Goal: Information Seeking & Learning: Understand process/instructions

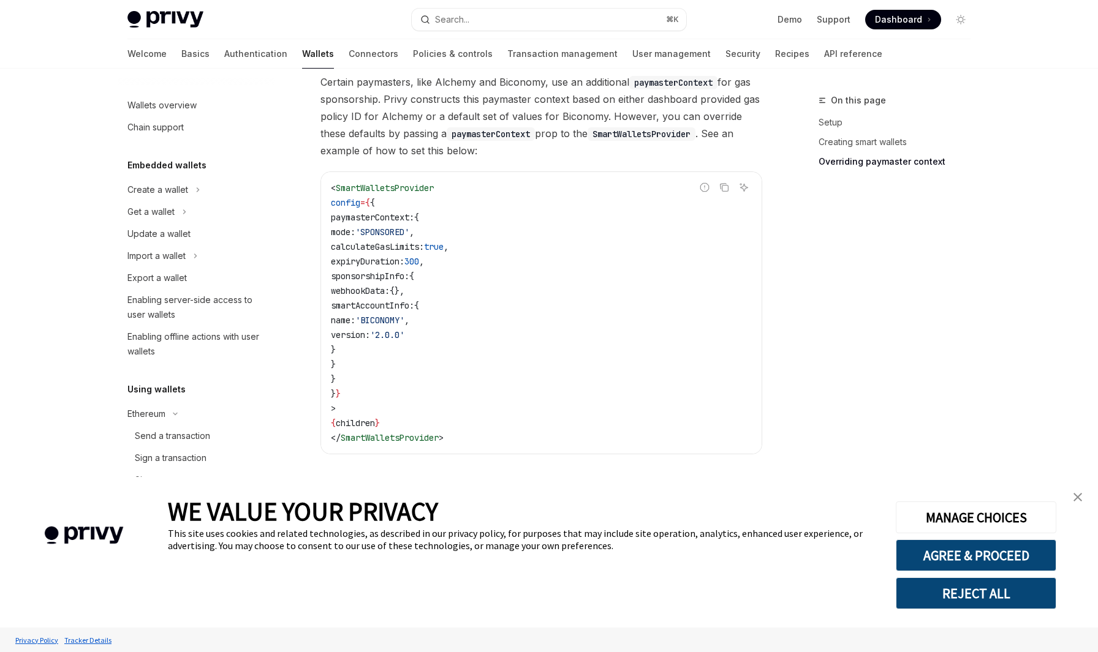
scroll to position [939, 0]
click at [176, 194] on div "Create a wallet" at bounding box center [157, 190] width 61 height 15
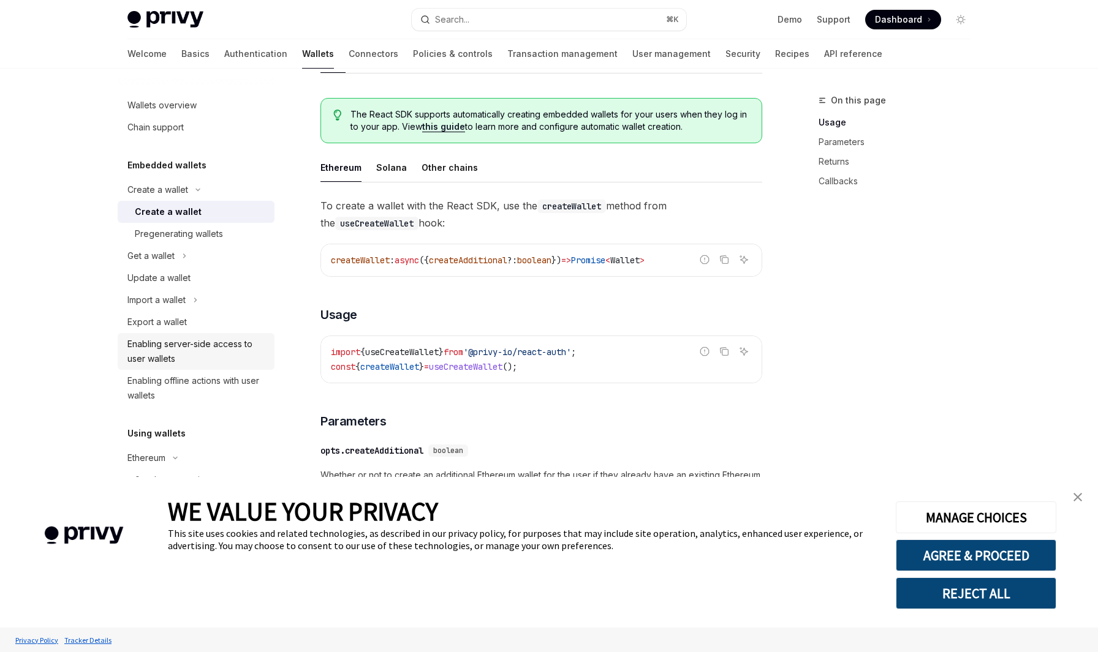
scroll to position [273, 0]
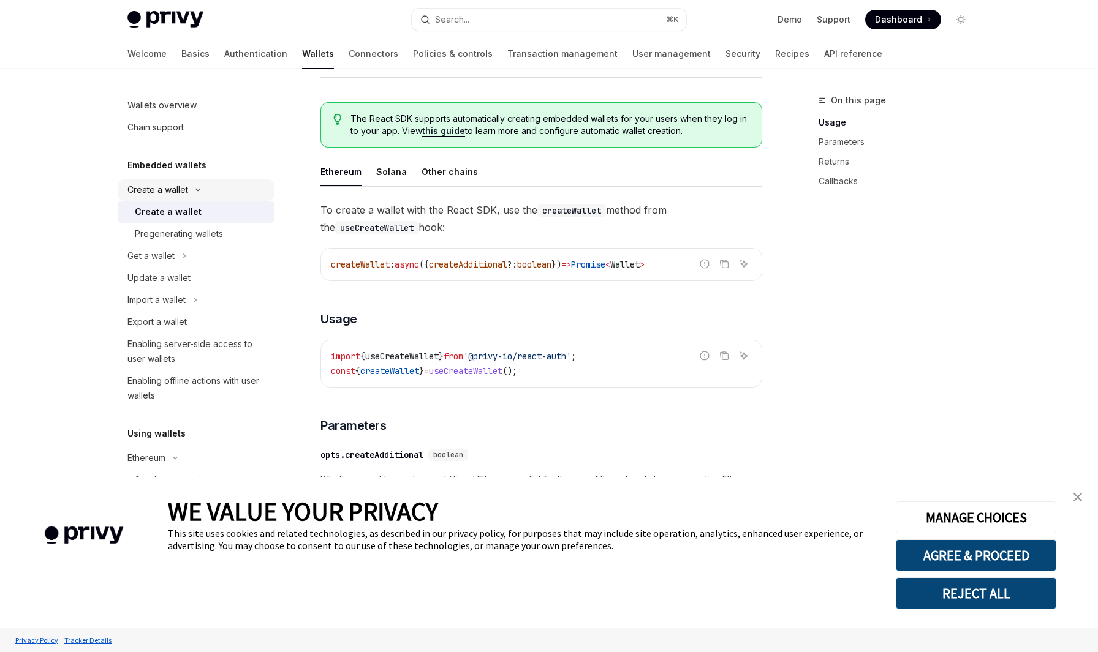
click at [188, 188] on button "Create a wallet" at bounding box center [196, 190] width 157 height 22
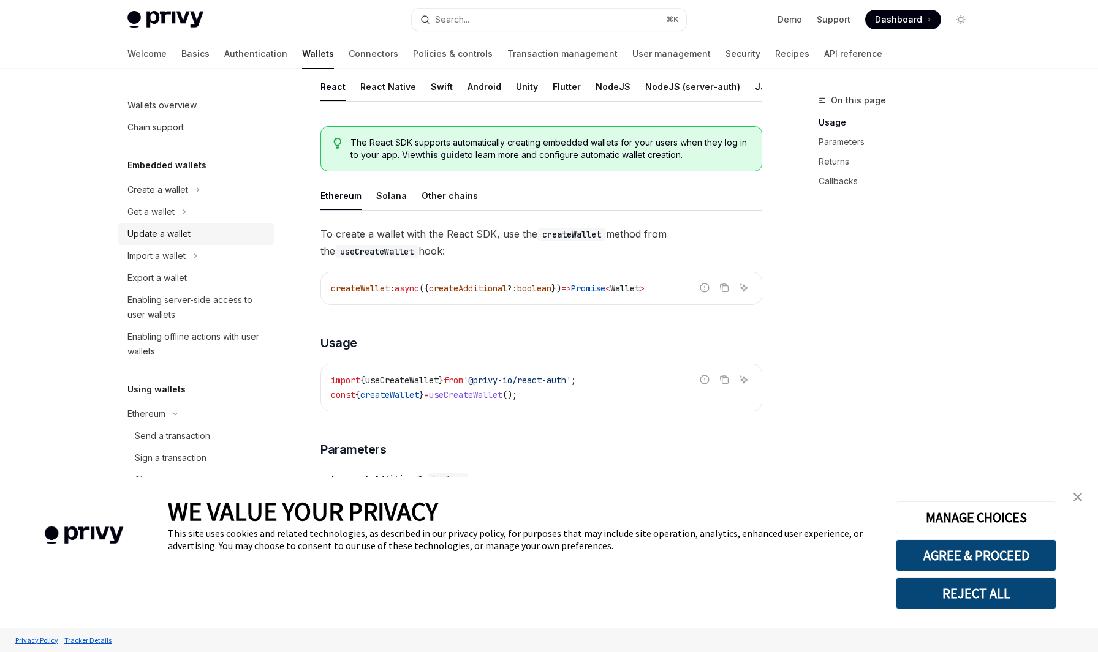
scroll to position [174, 0]
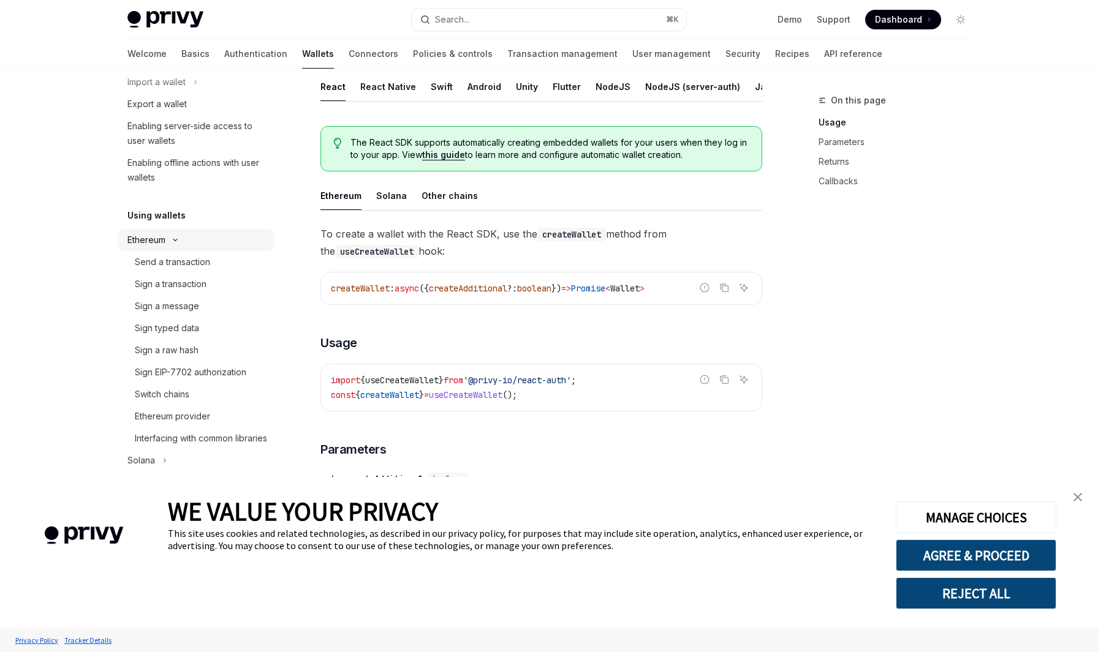
click at [179, 238] on icon "Toggle Ethereum section" at bounding box center [175, 240] width 15 height 5
click at [199, 330] on div "EVM smart wallets" at bounding box center [163, 328] width 72 height 15
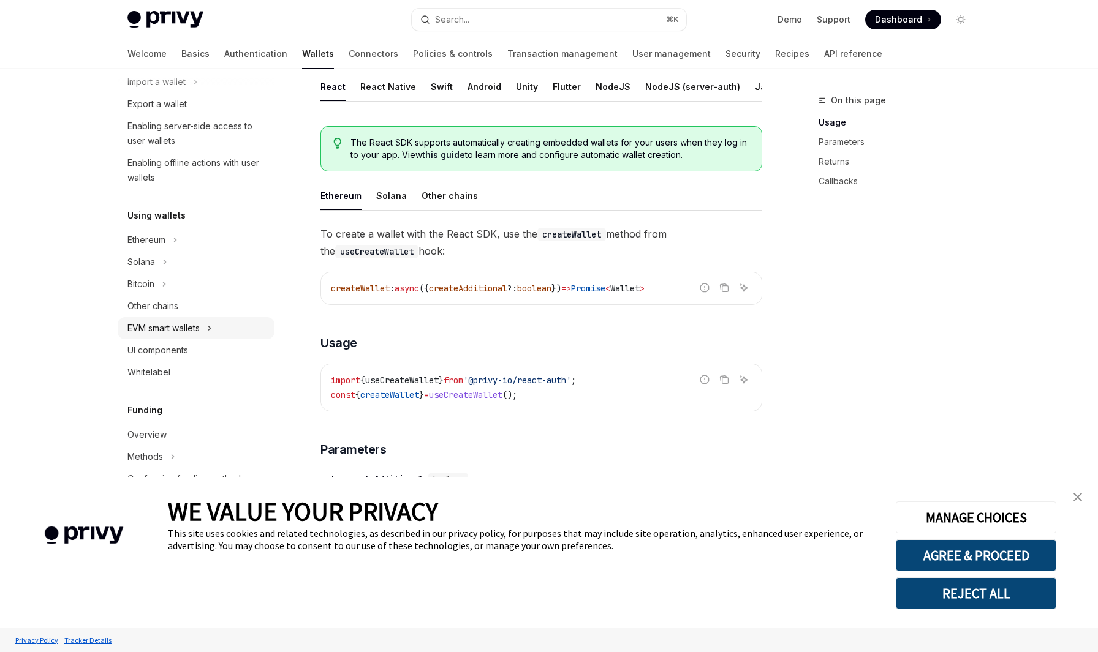
click at [199, 330] on div "EVM smart wallets" at bounding box center [163, 328] width 72 height 15
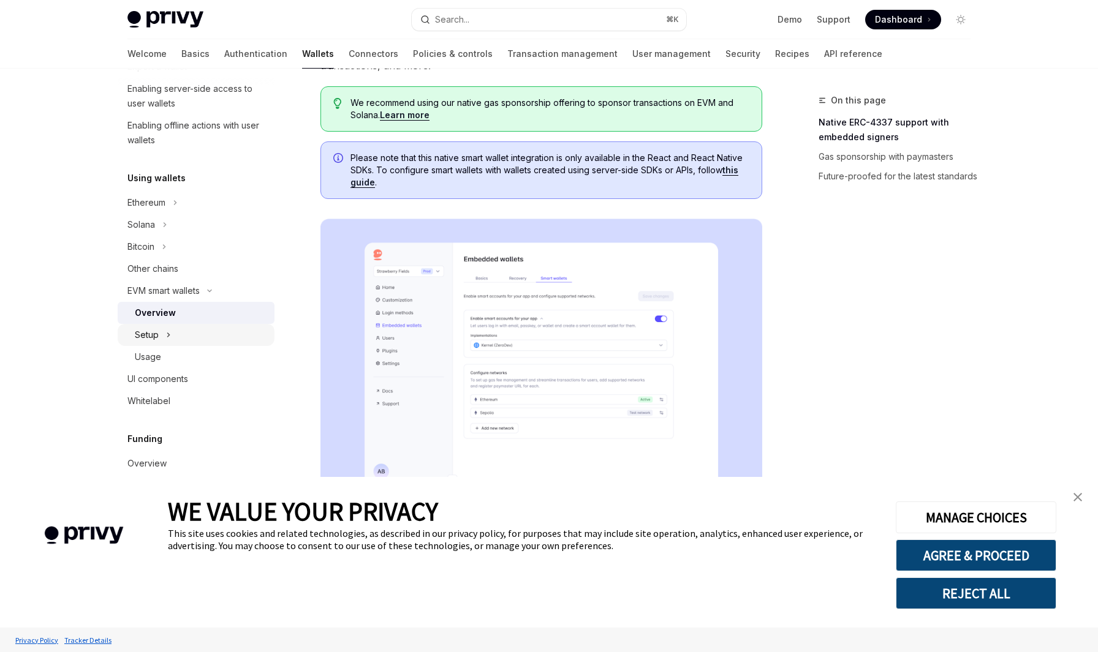
scroll to position [164, 0]
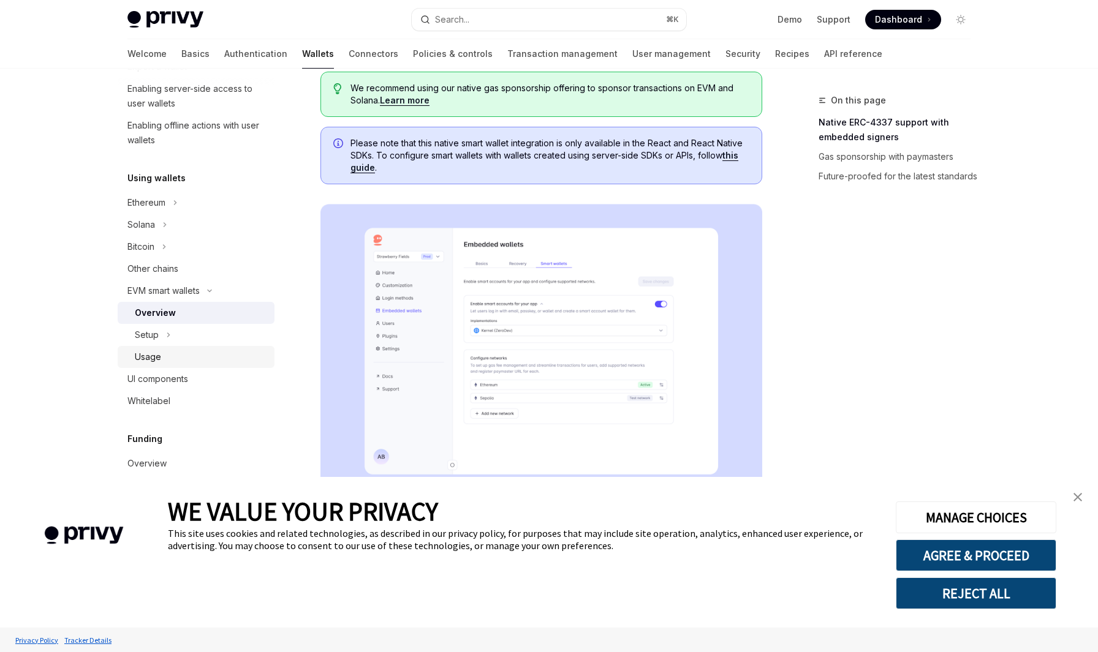
click at [168, 352] on div "Usage" at bounding box center [201, 357] width 132 height 15
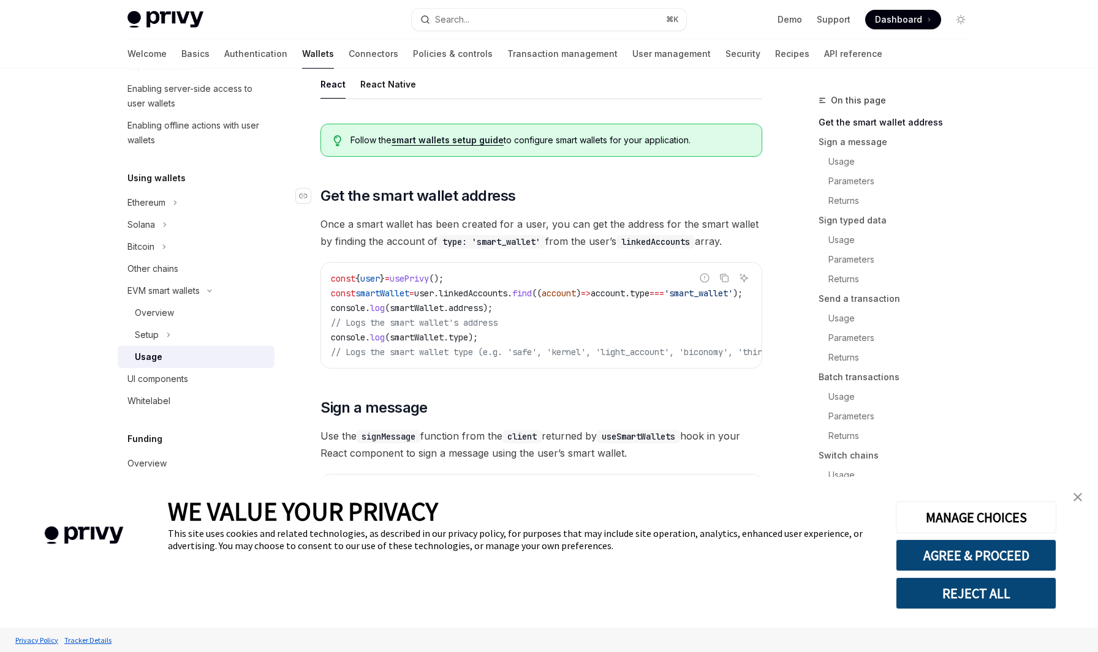
scroll to position [84, 0]
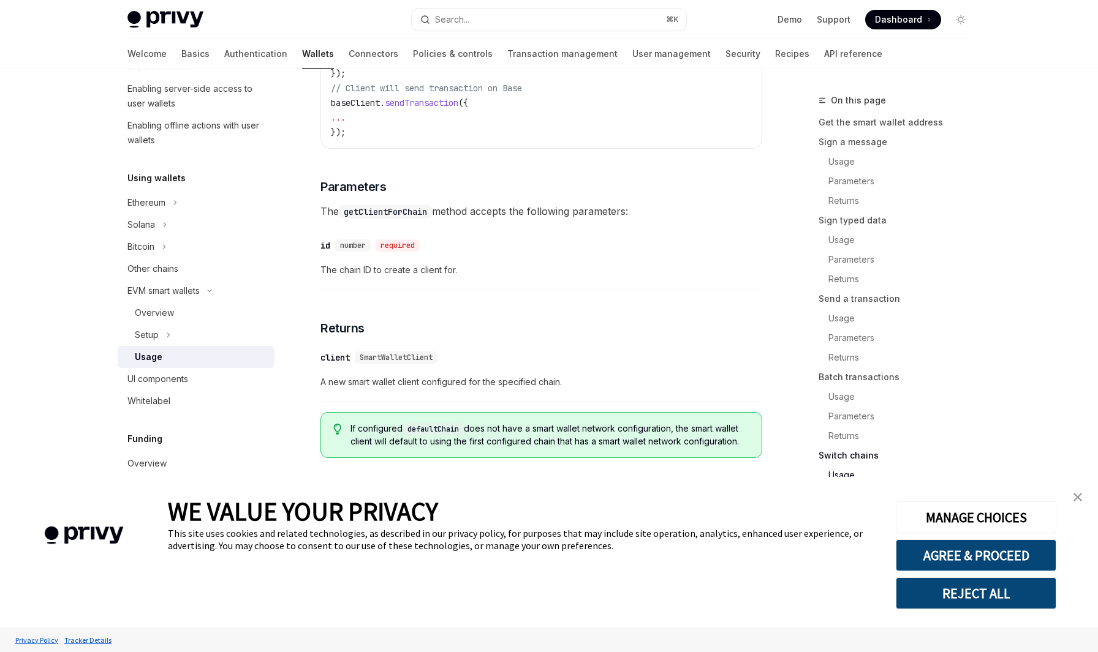
scroll to position [3698, 0]
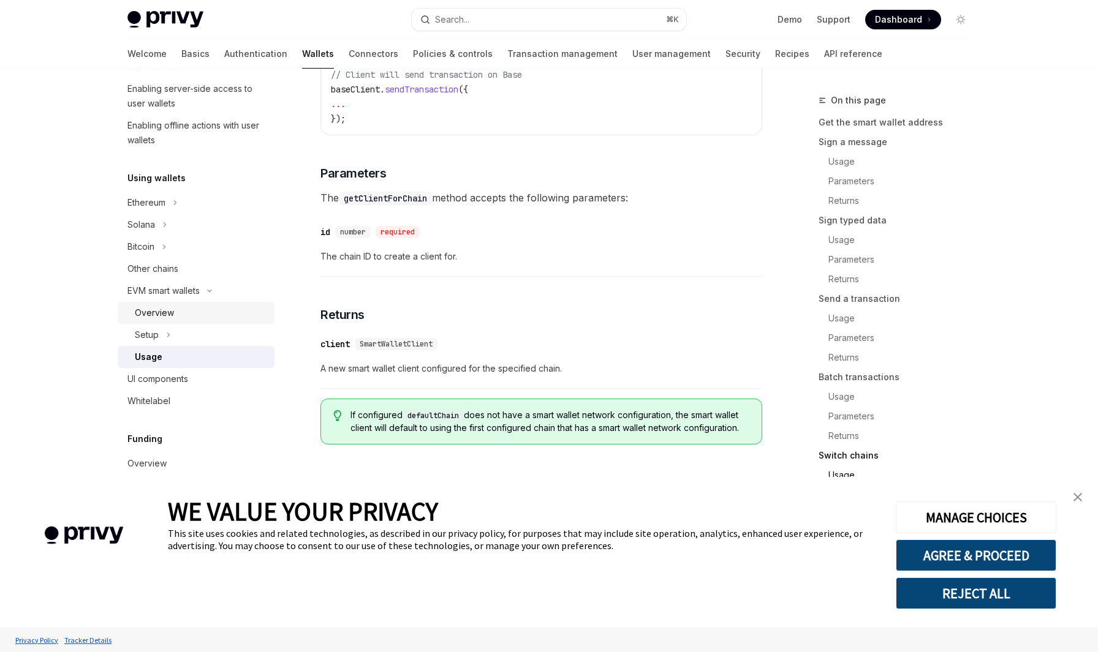
click at [188, 309] on div "Overview" at bounding box center [201, 313] width 132 height 15
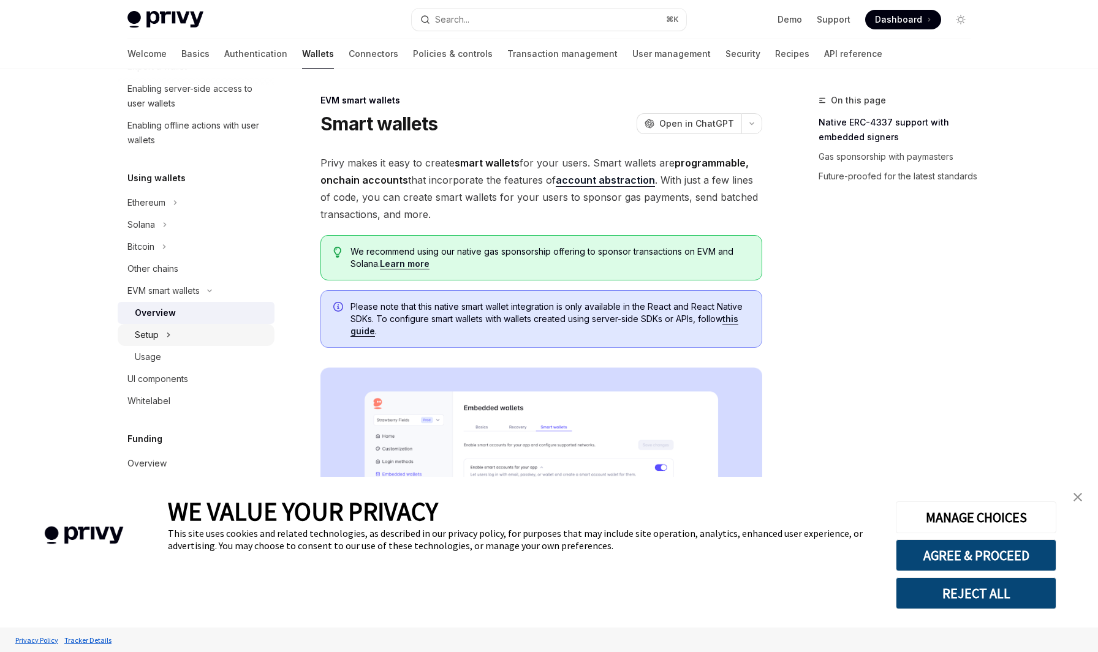
click at [177, 338] on button "Setup" at bounding box center [196, 335] width 157 height 22
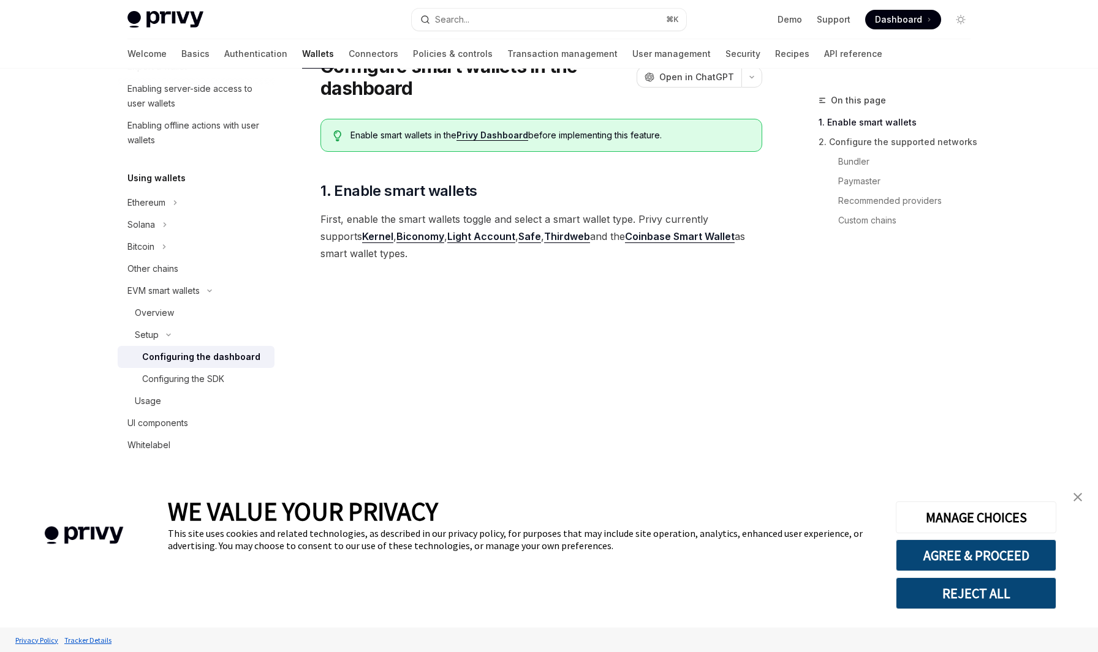
scroll to position [69, 0]
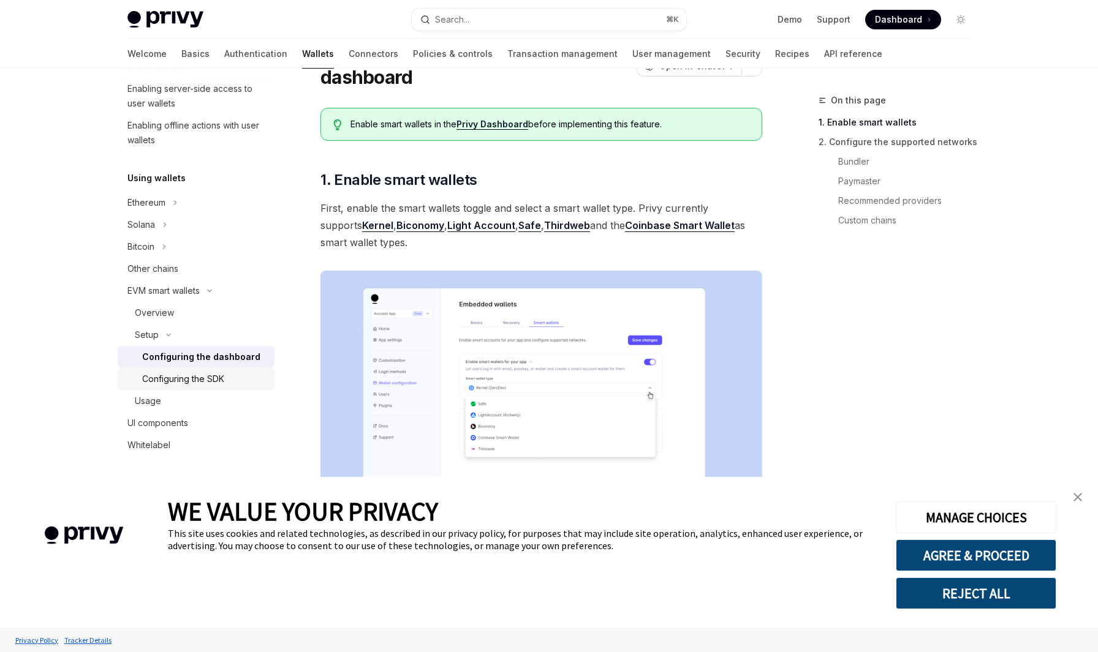
click at [226, 383] on div "Configuring the SDK" at bounding box center [204, 379] width 125 height 15
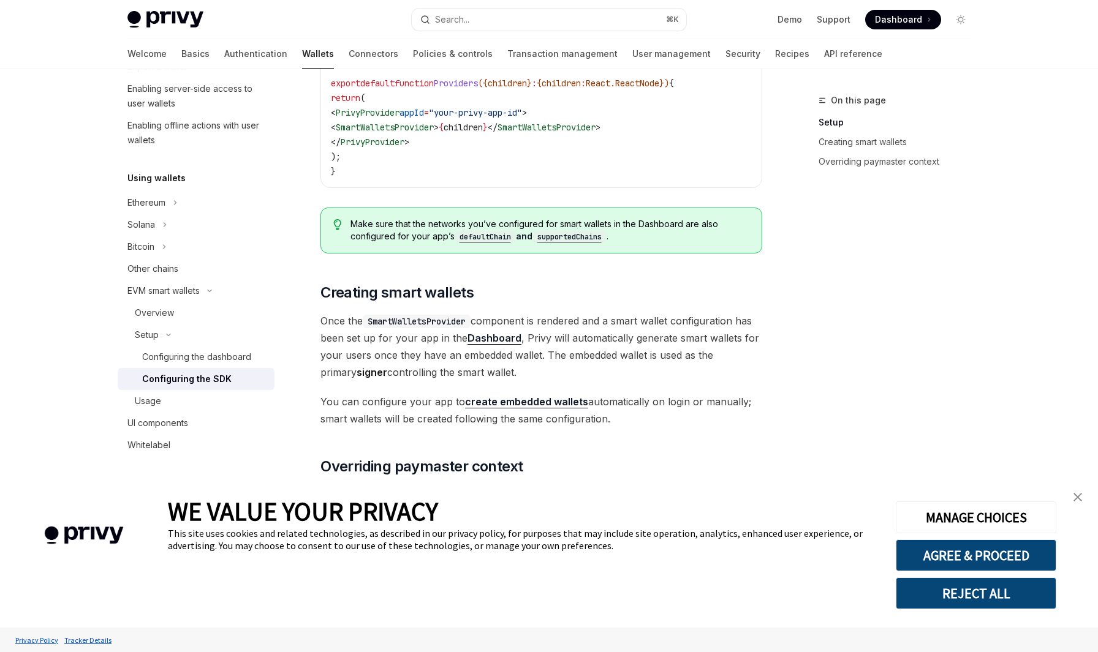
scroll to position [530, 0]
click at [515, 402] on link "create embedded wallets" at bounding box center [526, 400] width 123 height 13
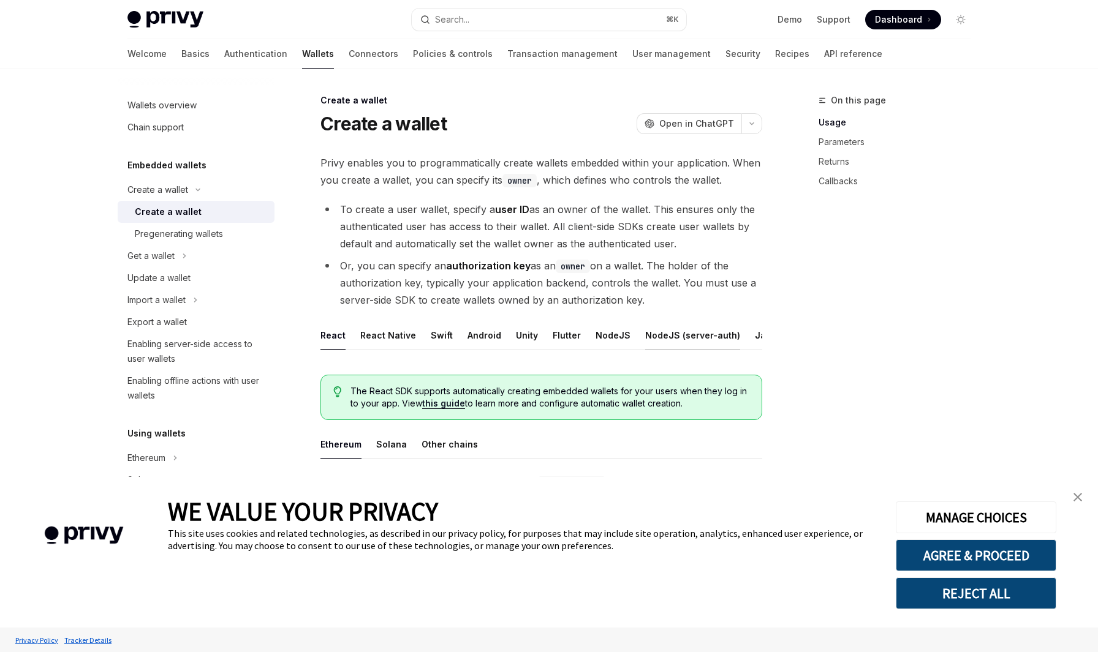
click at [665, 342] on div "NodeJS (server-auth)" at bounding box center [692, 335] width 95 height 29
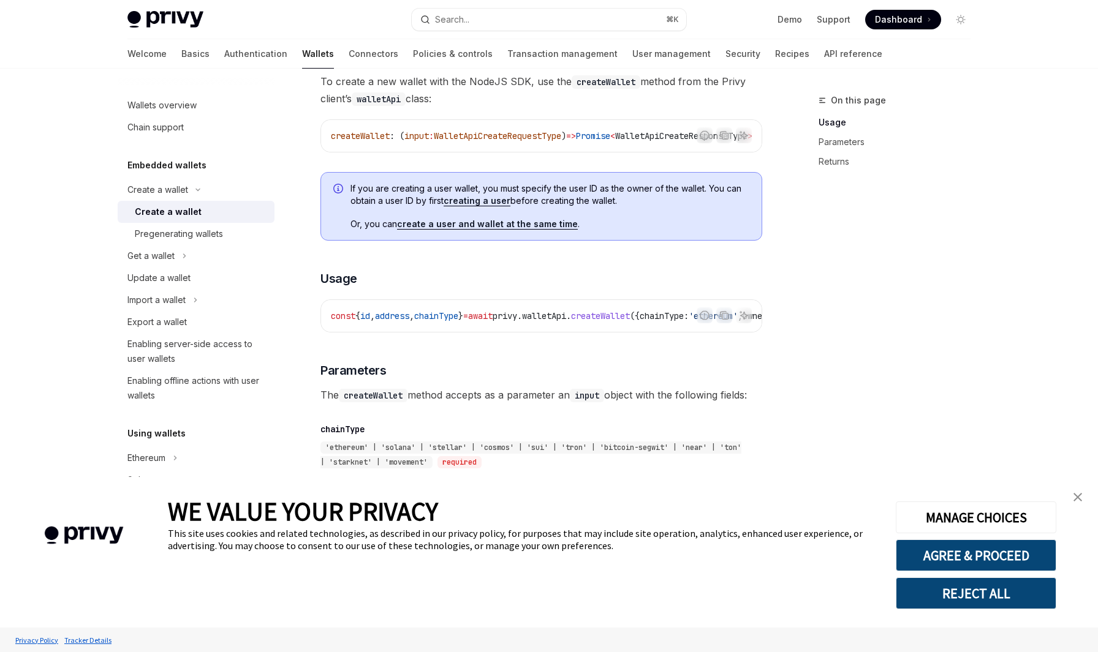
scroll to position [489, 0]
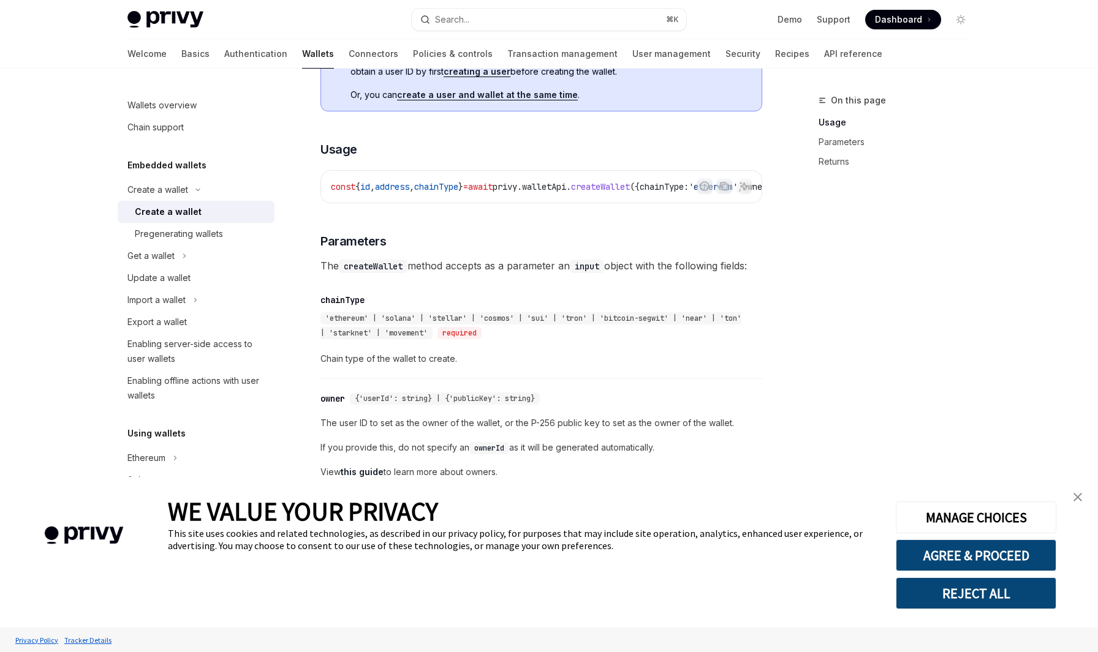
type textarea "*"
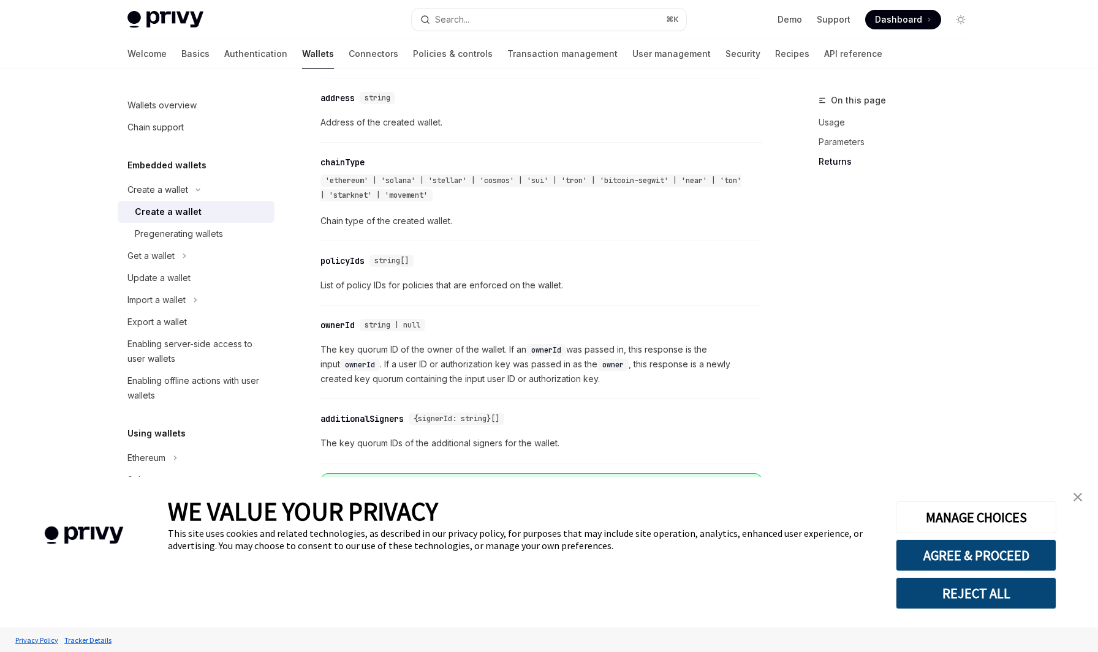
scroll to position [1250, 0]
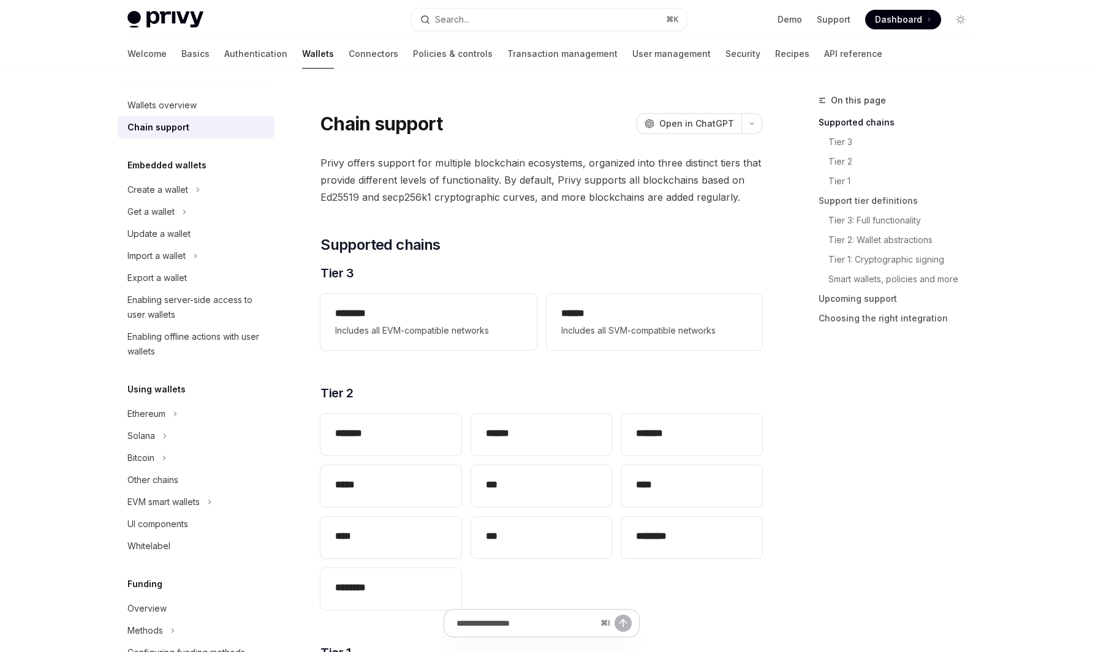
scroll to position [115, 0]
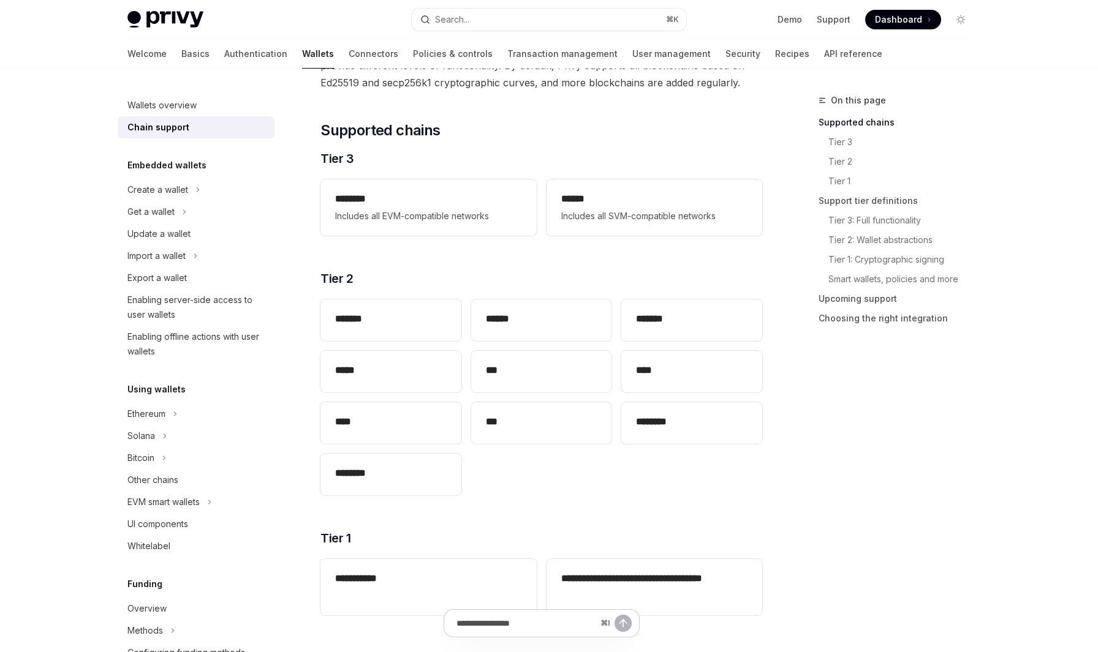
type textarea "*"
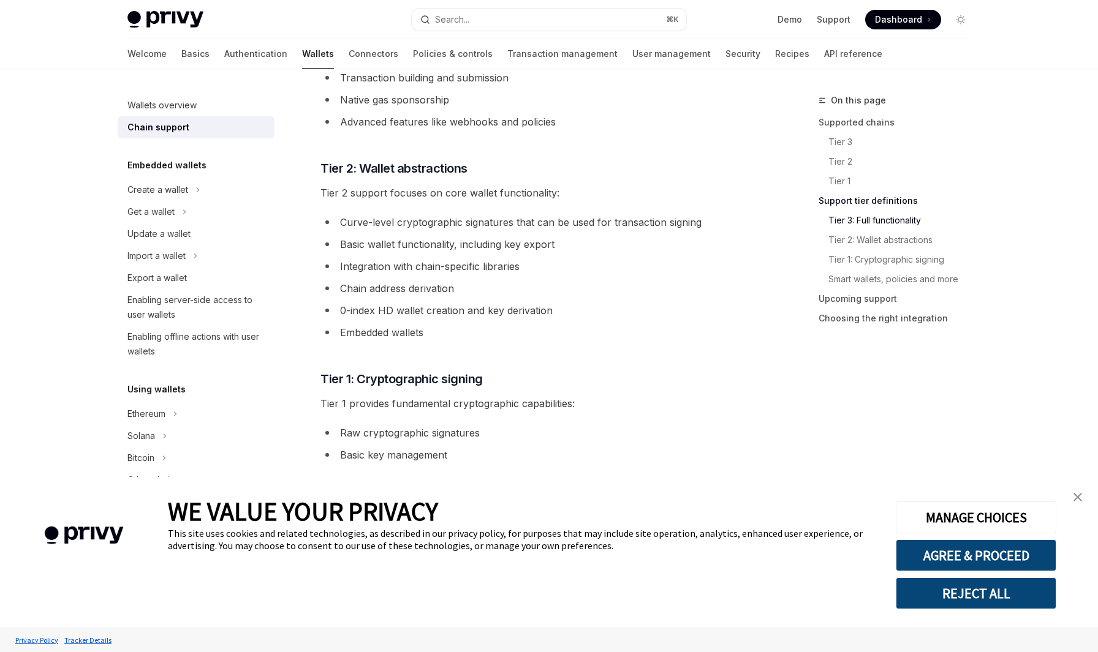
scroll to position [758, 0]
